Goal: Task Accomplishment & Management: Complete application form

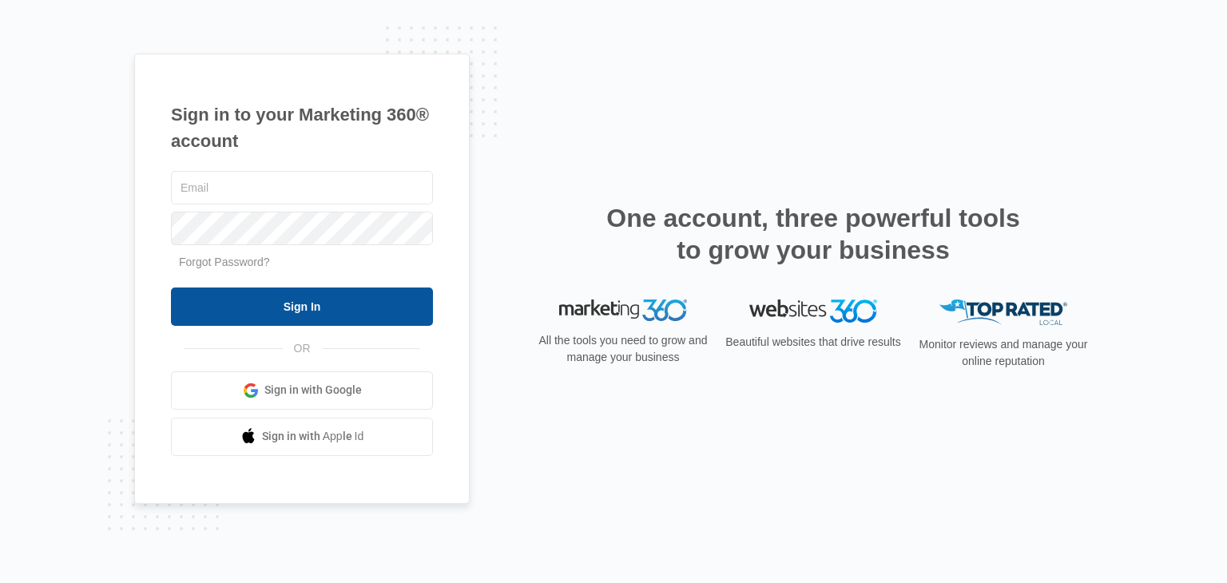
type input "[PERSON_NAME][EMAIL_ADDRESS][DOMAIN_NAME]"
click at [359, 312] on input "Sign In" at bounding box center [302, 307] width 262 height 38
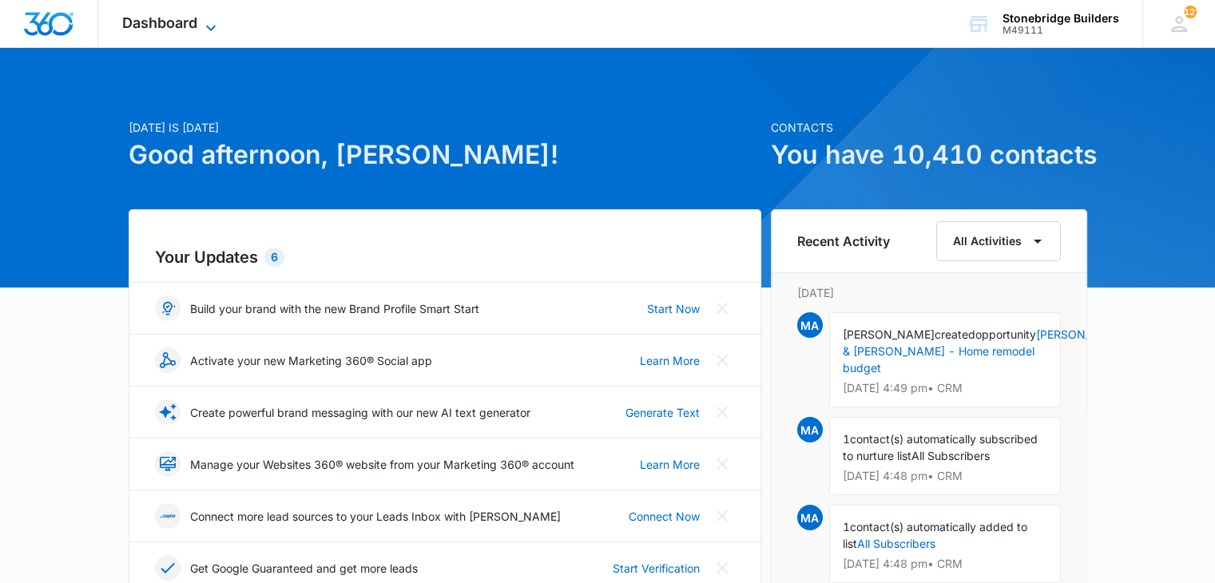
click at [205, 17] on div "Dashboard Apps Reputation Websites Forms CRM Email Social Content Ads Intellige…" at bounding box center [171, 23] width 146 height 47
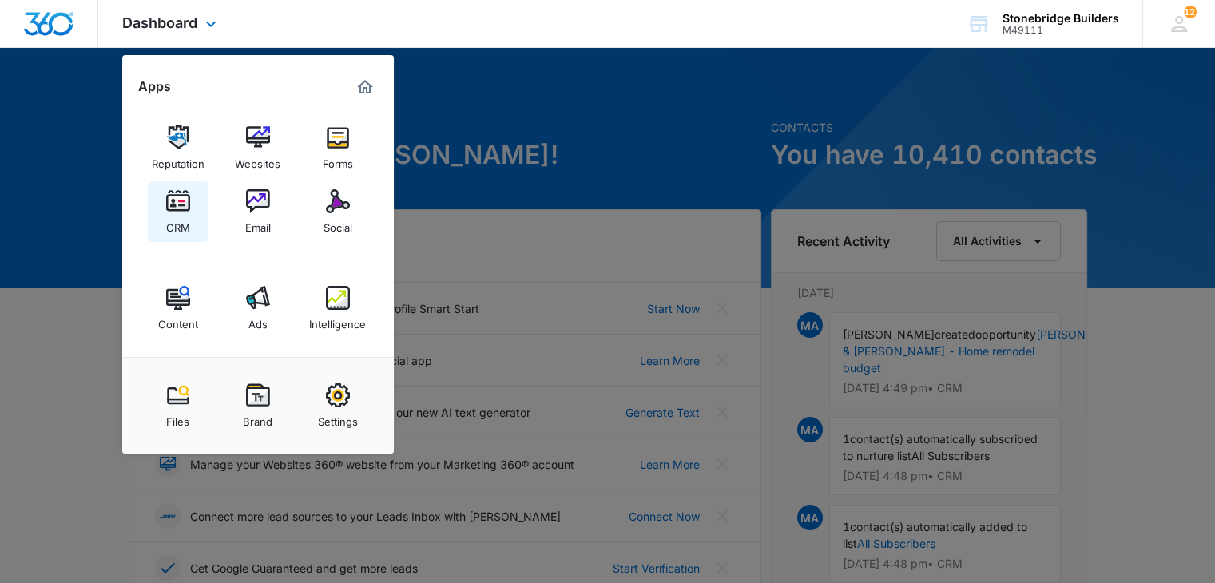
click at [163, 202] on link "CRM" at bounding box center [178, 211] width 61 height 61
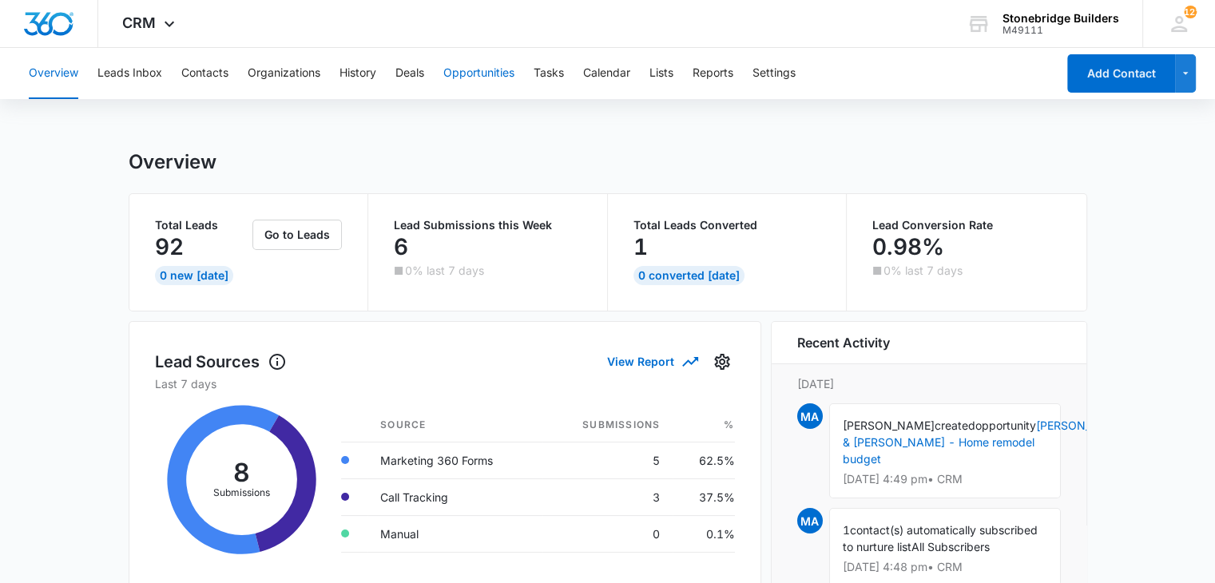
click at [465, 71] on button "Opportunities" at bounding box center [478, 73] width 71 height 51
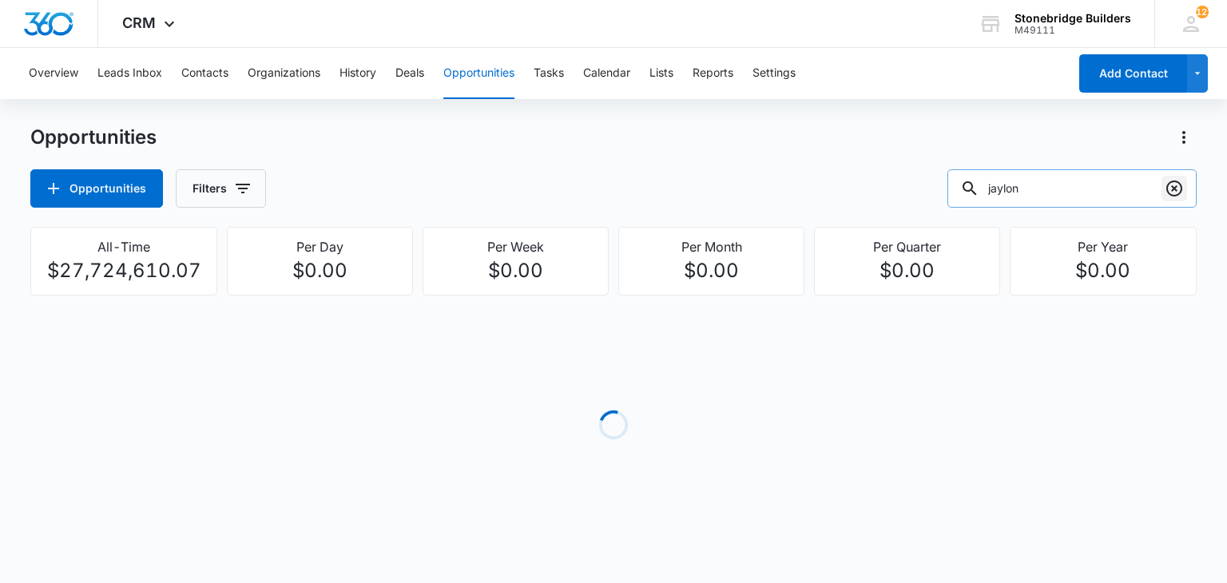
click at [1180, 191] on icon "Clear" at bounding box center [1174, 189] width 16 height 16
type input "emmersyn"
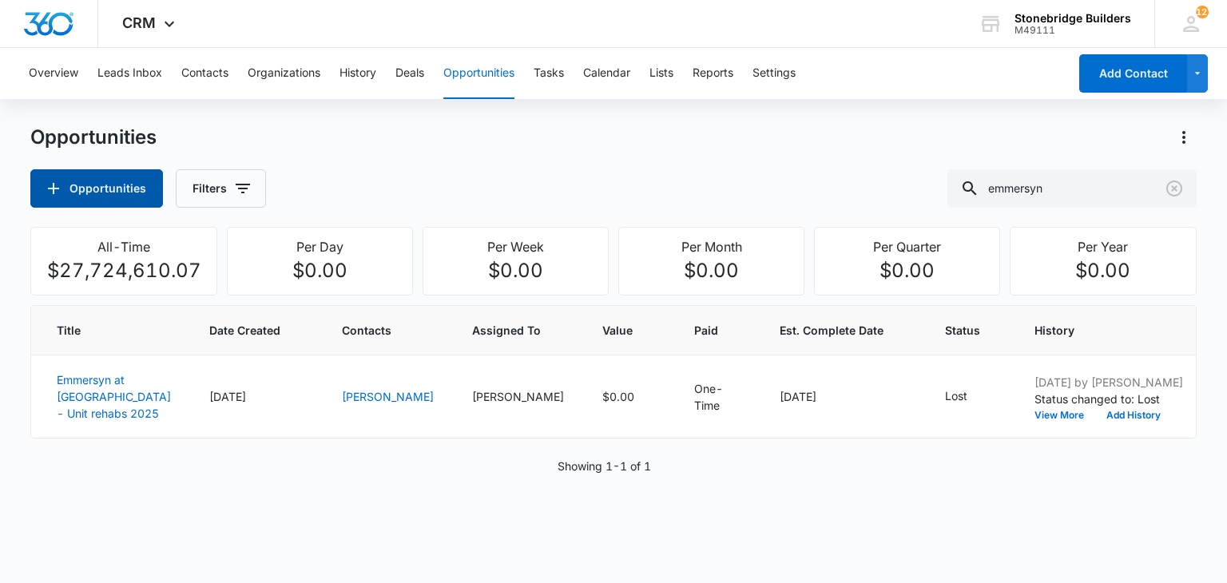
click at [126, 195] on button "Opportunities" at bounding box center [96, 188] width 133 height 38
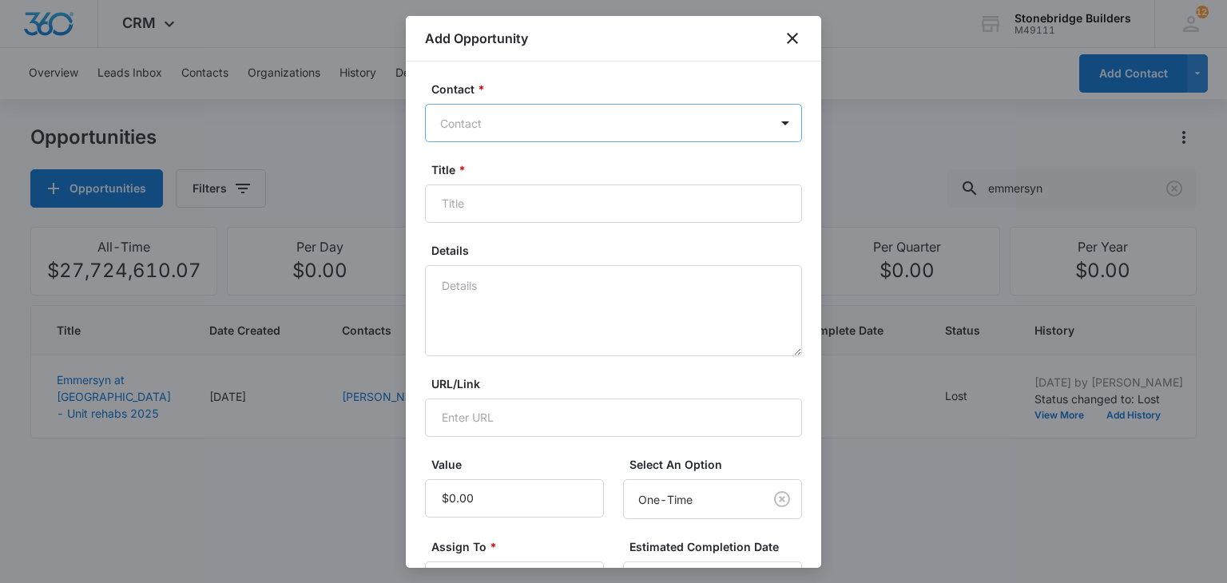
click at [531, 121] on div at bounding box center [604, 123] width 328 height 20
type input "[PERSON_NAME]"
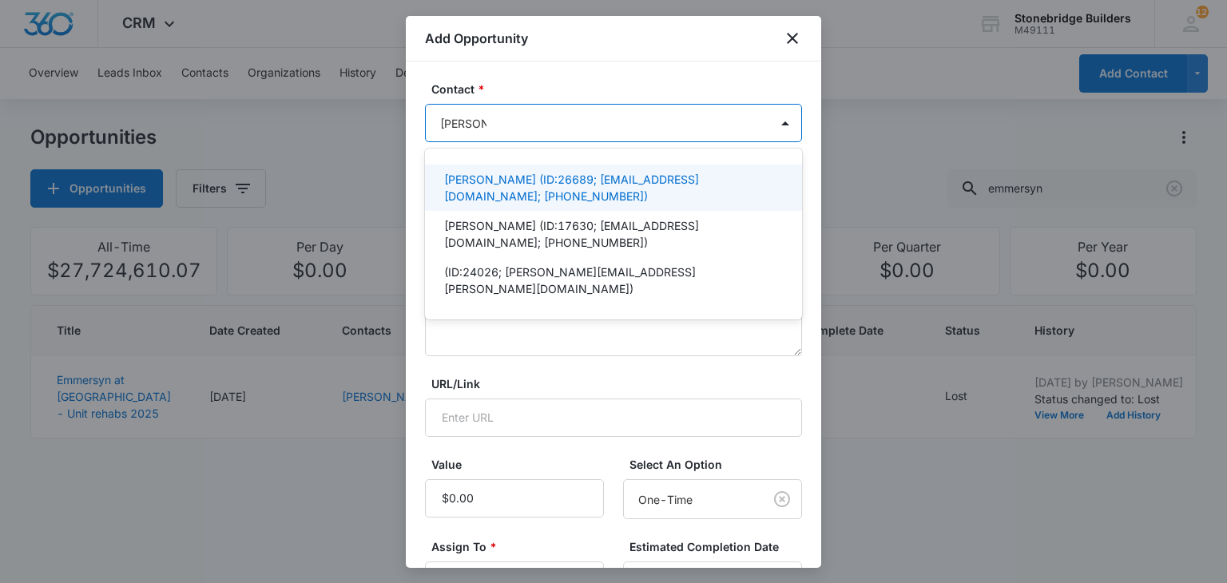
click at [490, 190] on p "[PERSON_NAME] (ID:26689; [EMAIL_ADDRESS][DOMAIN_NAME]; [PHONE_NUMBER])" at bounding box center [612, 188] width 336 height 34
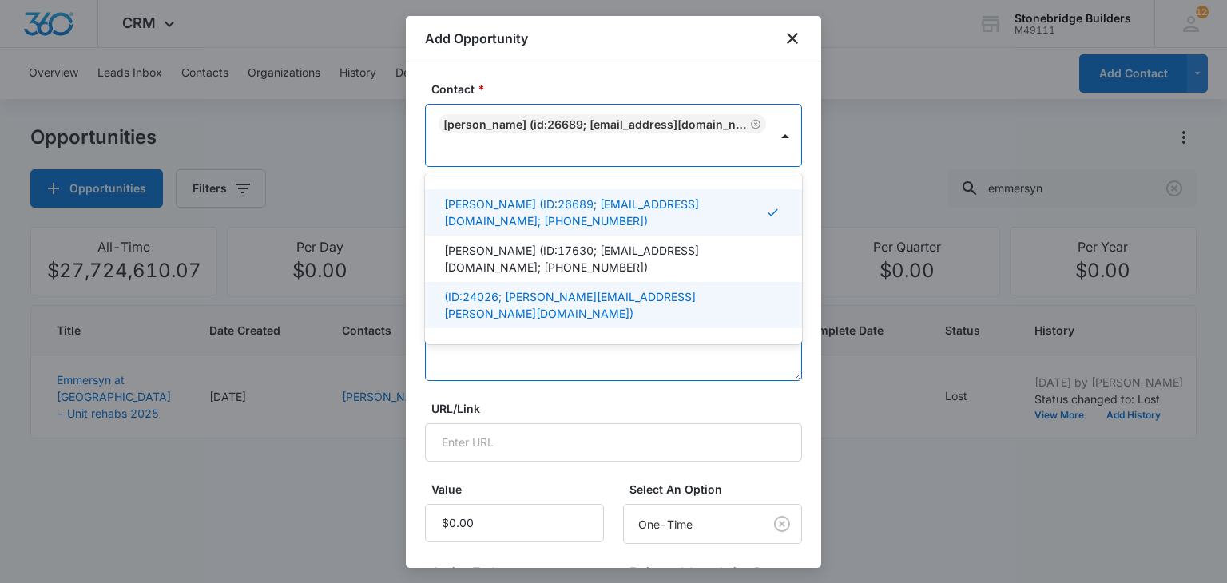
click at [516, 371] on textarea "Details" at bounding box center [613, 335] width 377 height 91
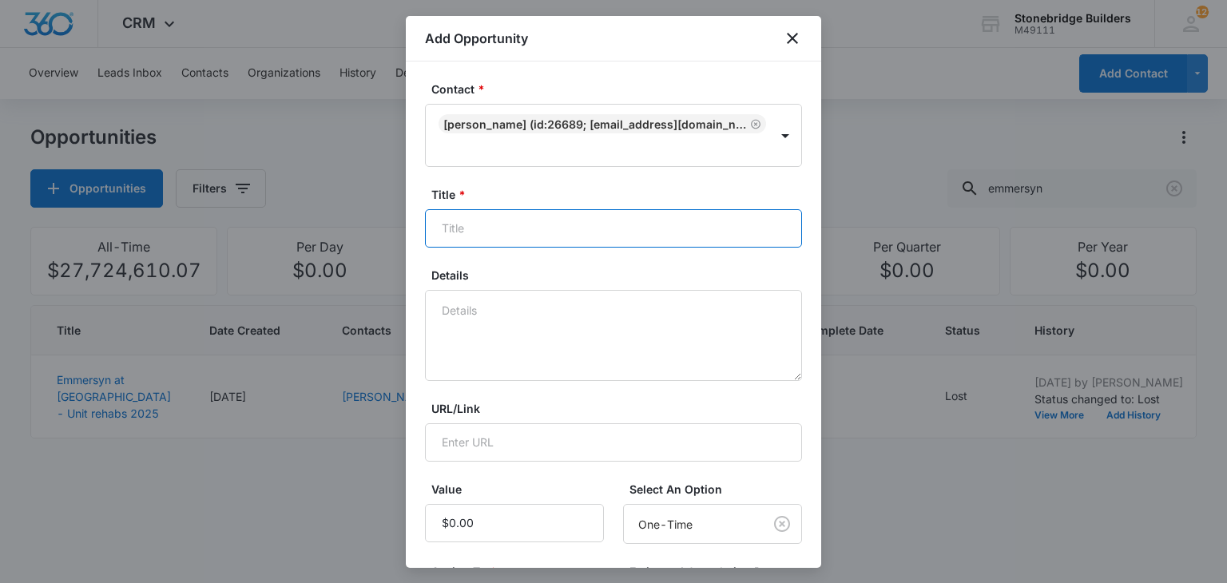
click at [457, 233] on input "Title *" at bounding box center [613, 228] width 377 height 38
click at [454, 230] on input "Emersyn at [GEOGRAPHIC_DATA] -" at bounding box center [613, 228] width 377 height 38
click at [639, 220] on input "Emmersyn at [GEOGRAPHIC_DATA] -" at bounding box center [613, 228] width 377 height 38
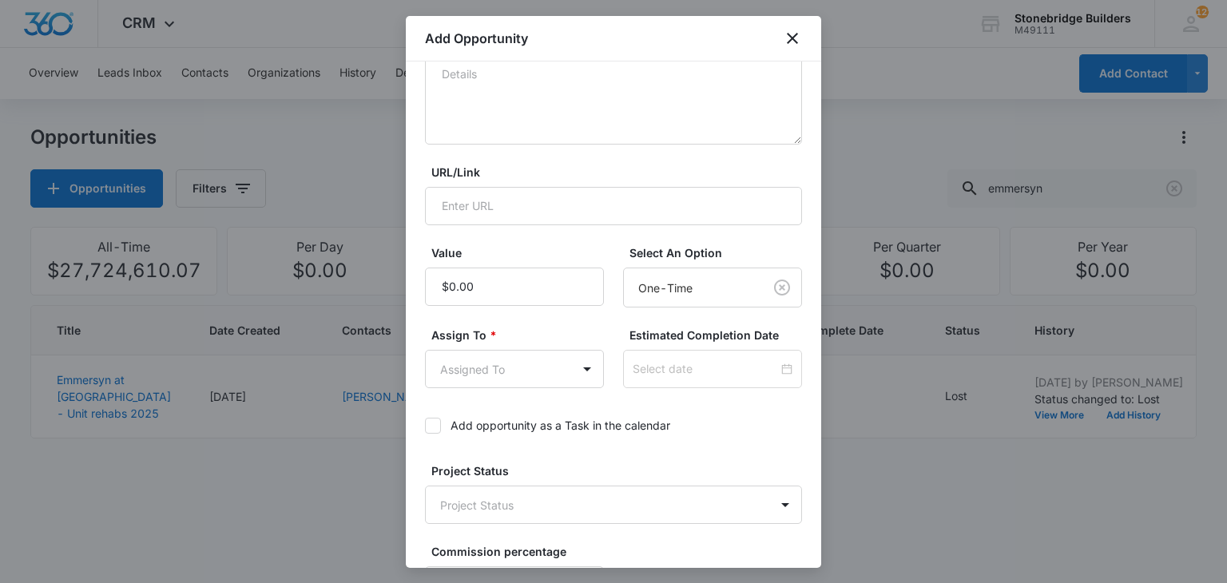
scroll to position [240, 0]
type input "Emmersyn at [GEOGRAPHIC_DATA] - 2025 q4 capx package"
click at [490, 370] on body "CRM Apps Reputation Websites Forms CRM Email Social Content Ads Intelligence Fi…" at bounding box center [613, 291] width 1227 height 583
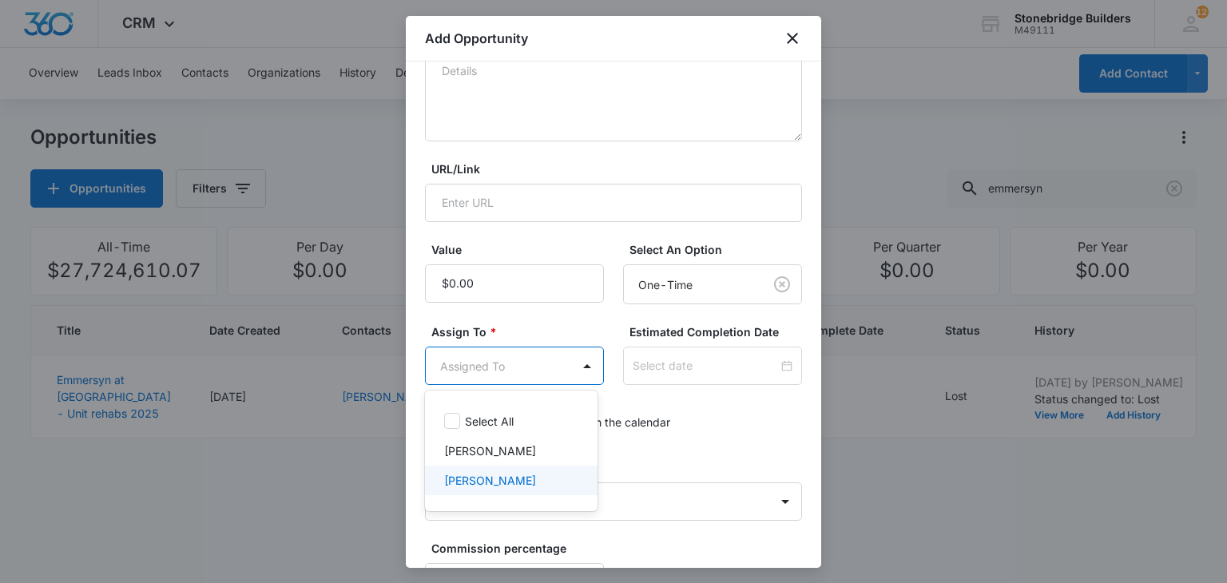
click at [517, 474] on p "[PERSON_NAME]" at bounding box center [490, 480] width 92 height 17
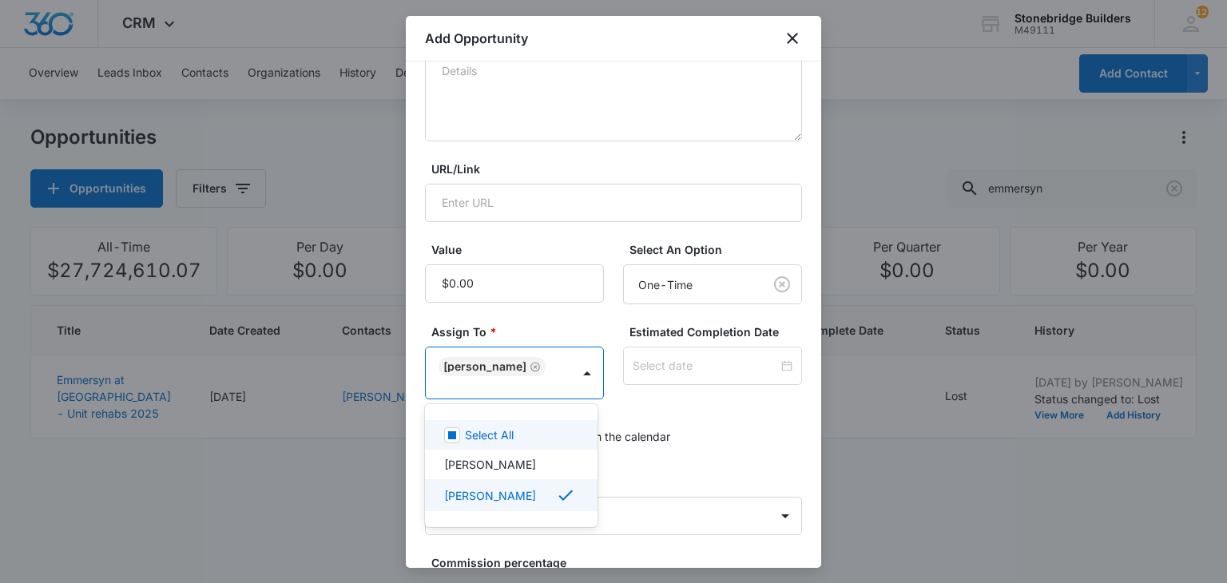
click at [681, 375] on div at bounding box center [613, 291] width 1227 height 583
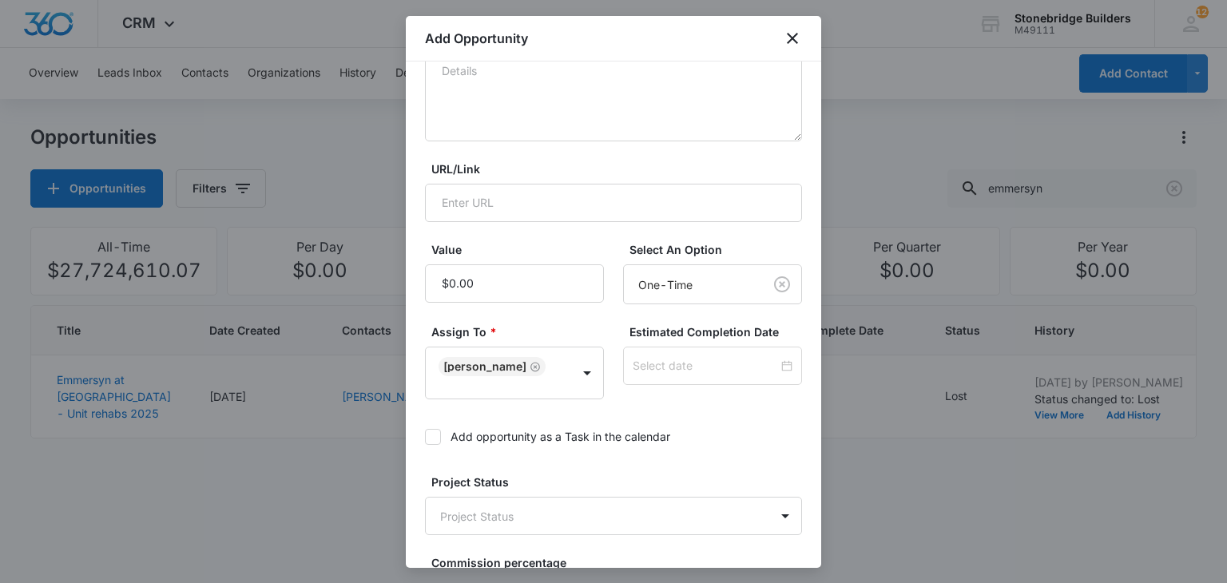
click at [681, 375] on div at bounding box center [712, 366] width 179 height 38
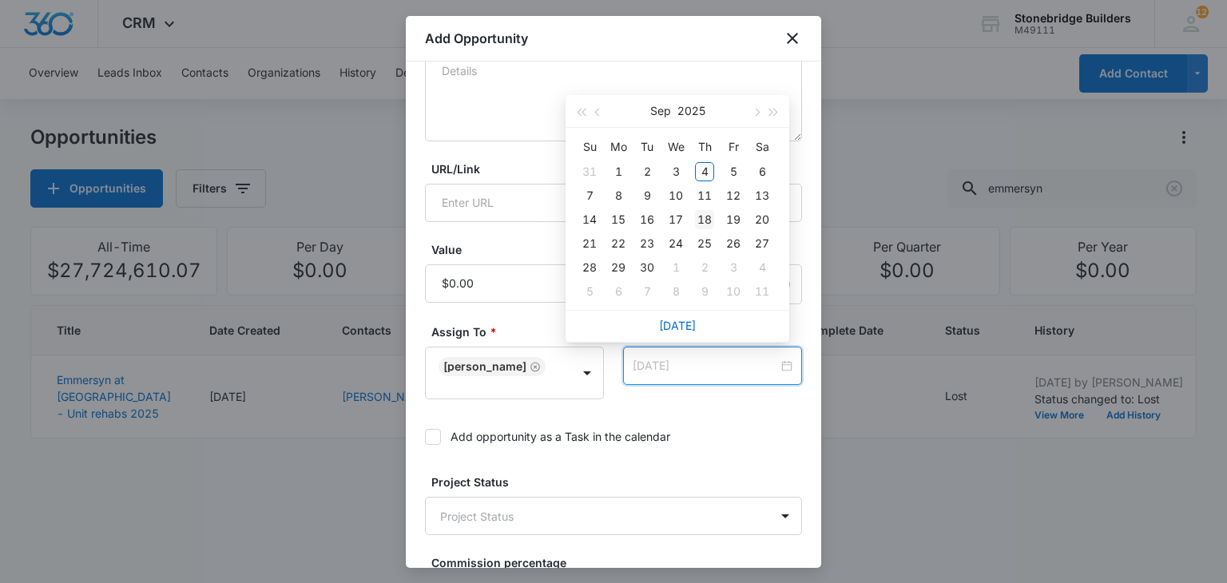
type input "[DATE]"
click at [713, 215] on div "18" at bounding box center [704, 219] width 19 height 19
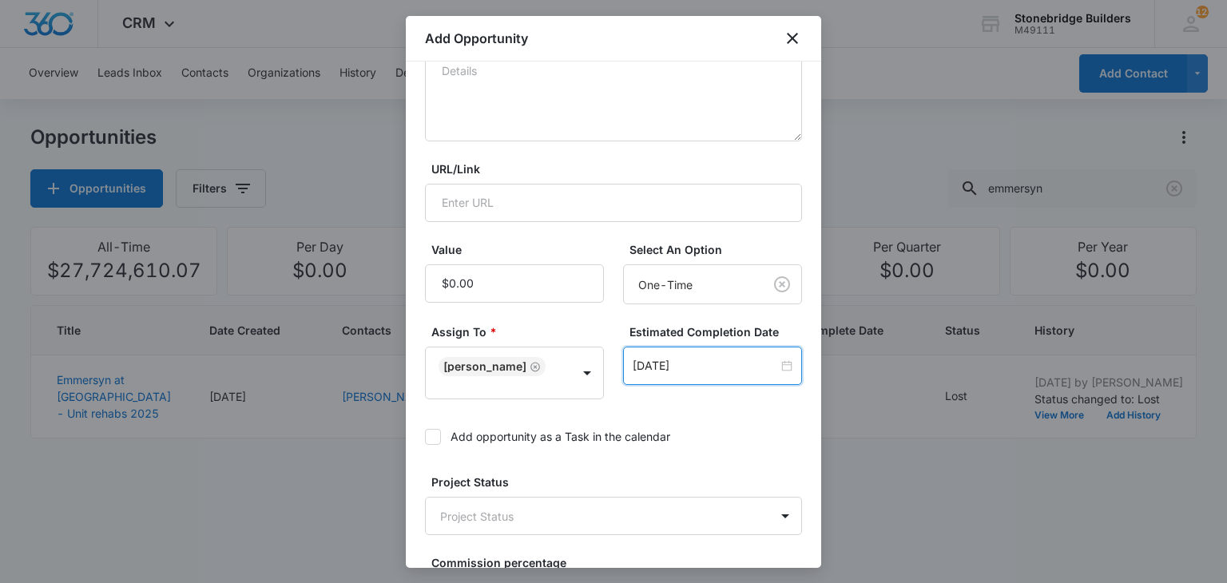
click at [435, 434] on icon at bounding box center [433, 436] width 10 height 7
click at [425, 437] on input "Add opportunity as a Task in the calendar" at bounding box center [425, 437] width 0 height 0
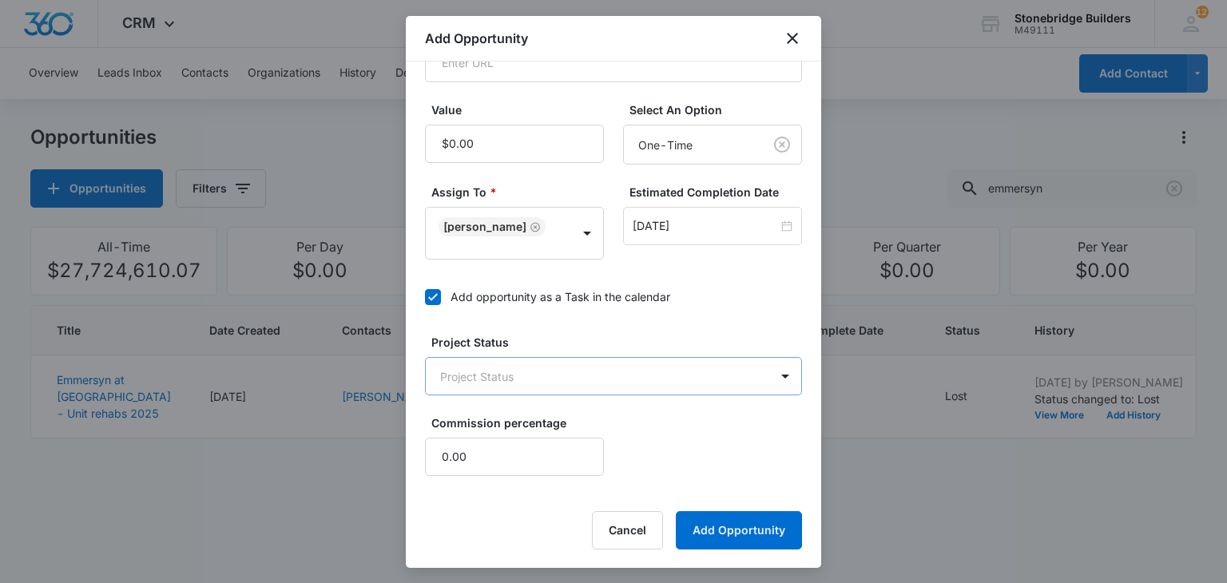
click at [522, 371] on body "CRM Apps Reputation Websites Forms CRM Email Social Content Ads Intelligence Fi…" at bounding box center [613, 291] width 1227 height 583
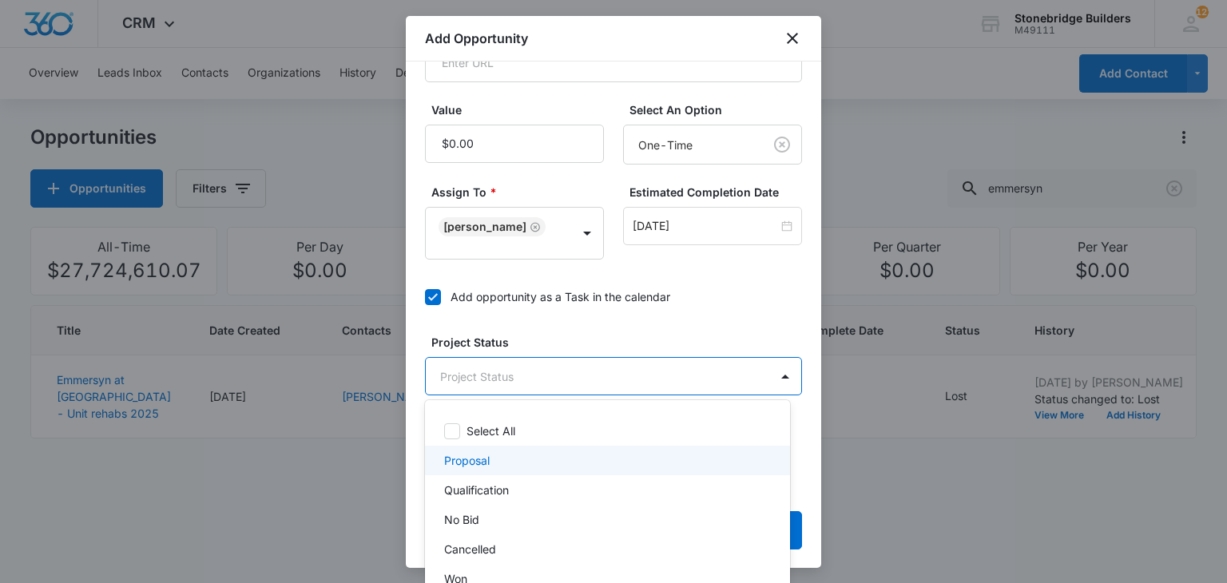
click at [504, 462] on div "Proposal" at bounding box center [606, 460] width 324 height 17
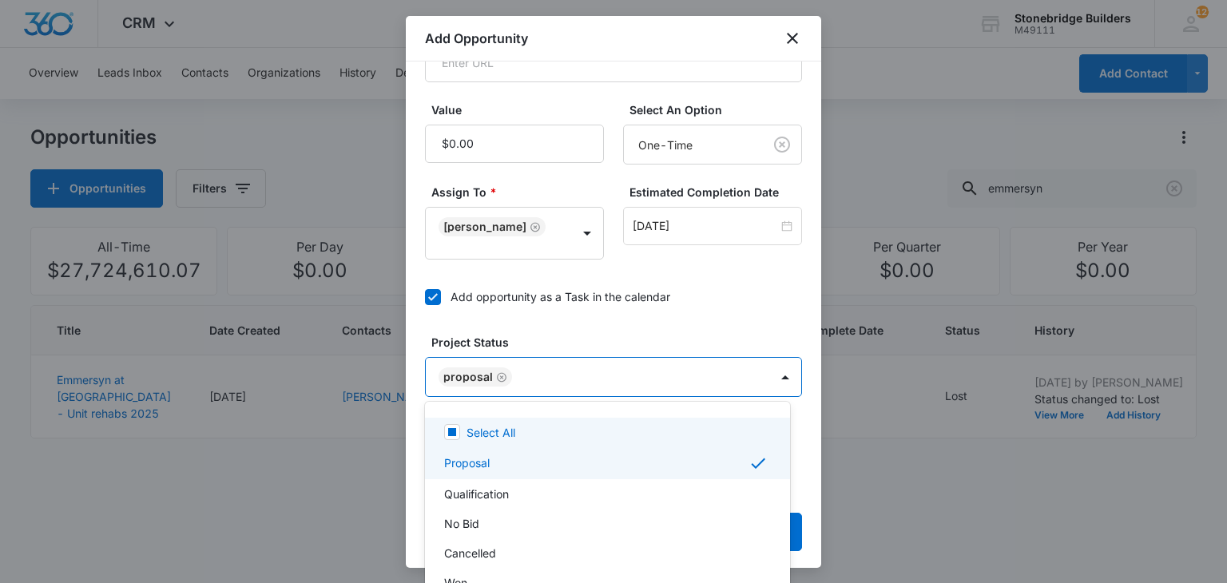
click at [559, 334] on div at bounding box center [613, 291] width 1227 height 583
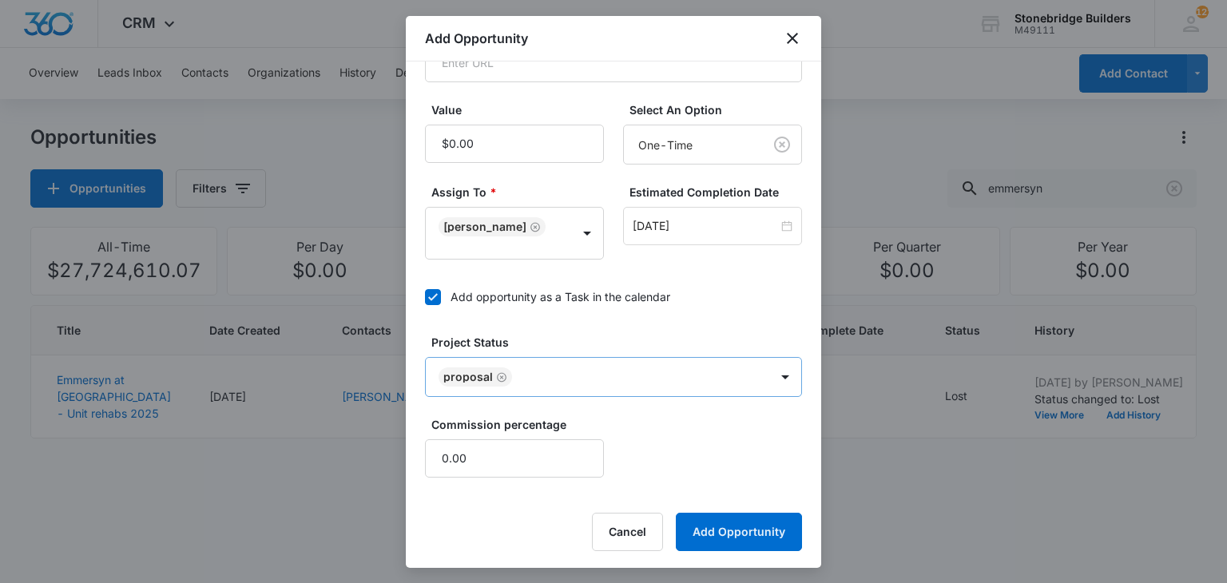
scroll to position [380, 0]
click at [749, 518] on button "Add Opportunity" at bounding box center [739, 531] width 126 height 38
